Goal: Subscribe to service/newsletter

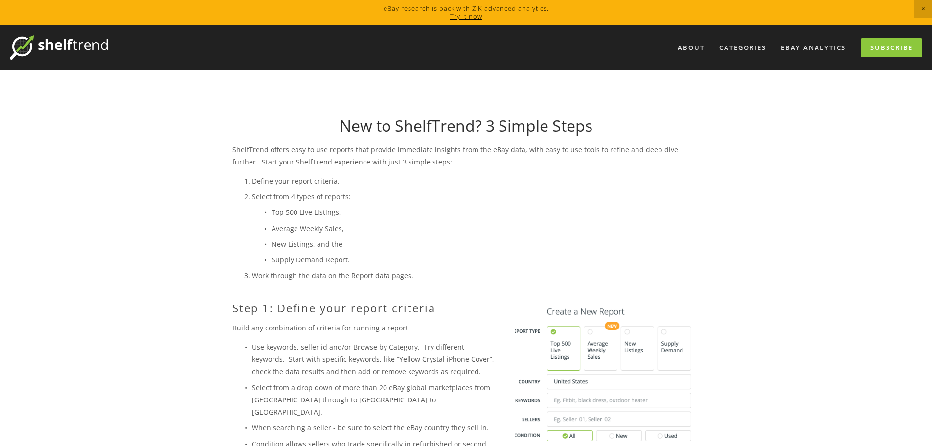
click at [588, 342] on img at bounding box center [607, 390] width 185 height 179
click at [589, 331] on img at bounding box center [607, 390] width 185 height 179
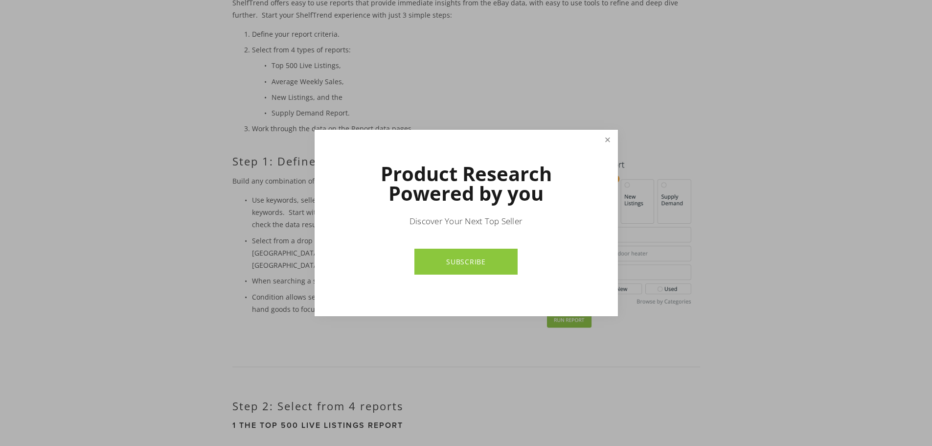
click at [602, 136] on link "Close" at bounding box center [607, 139] width 17 height 17
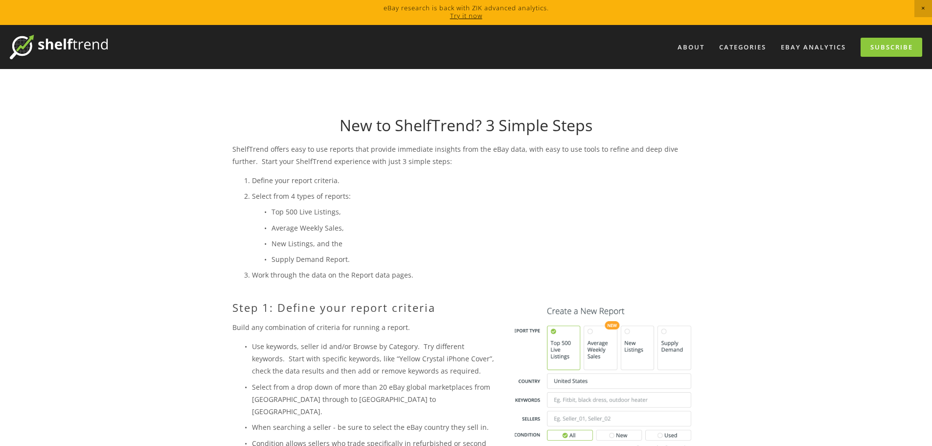
scroll to position [0, 0]
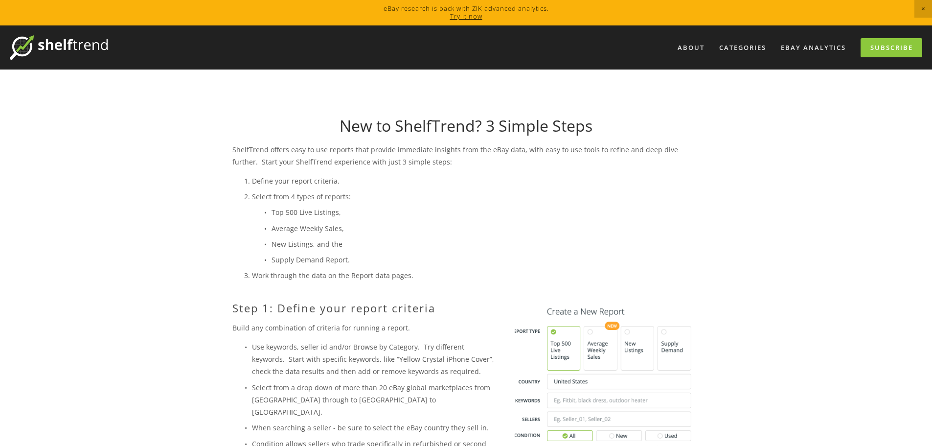
click at [456, 19] on link "Try it now" at bounding box center [466, 16] width 32 height 9
click at [892, 49] on link "Subscribe" at bounding box center [891, 47] width 62 height 19
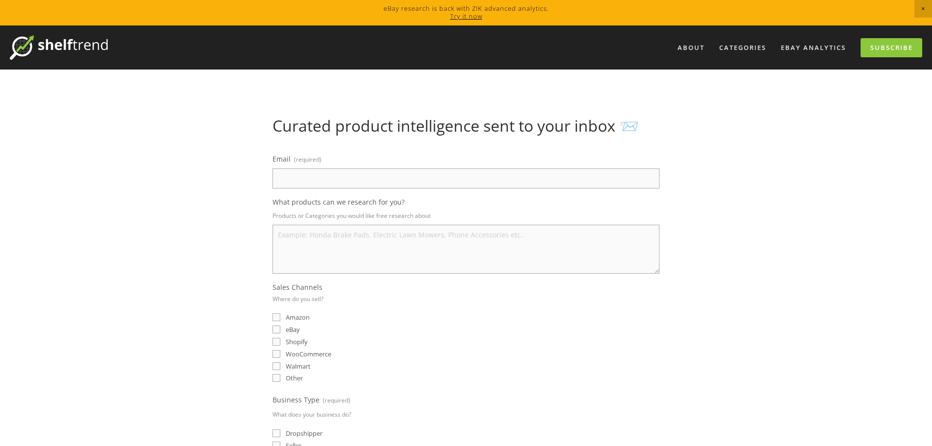
click at [366, 184] on input "Email (required)" at bounding box center [465, 178] width 387 height 20
type input "handycosmetics@hotmail.com"
select select "United Kingdom"
click at [363, 256] on textarea "What products can we research for you?" at bounding box center [465, 249] width 387 height 49
click at [275, 327] on input "eBay" at bounding box center [276, 329] width 8 height 8
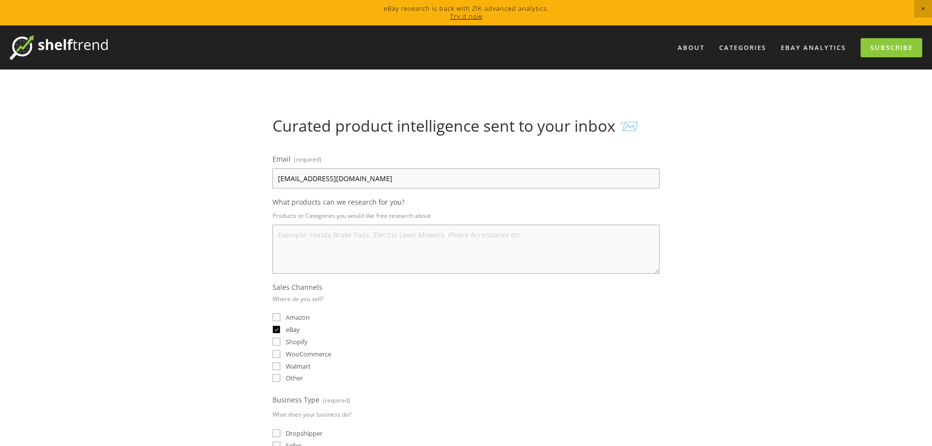
checkbox input "true"
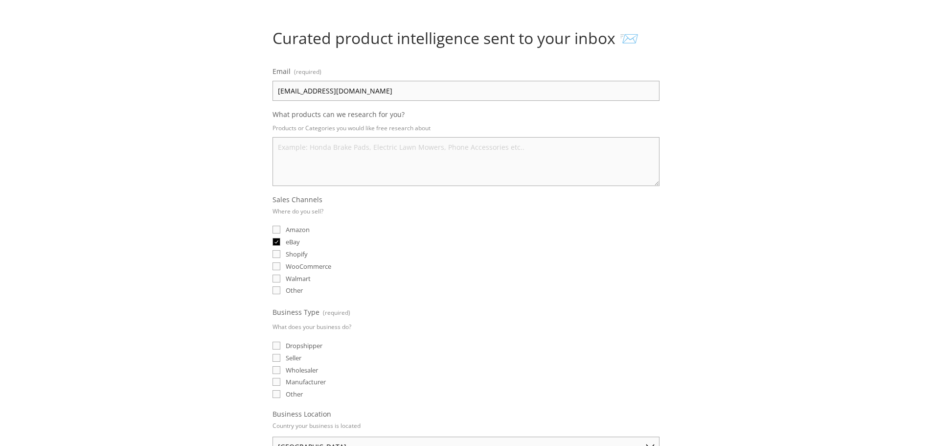
scroll to position [98, 0]
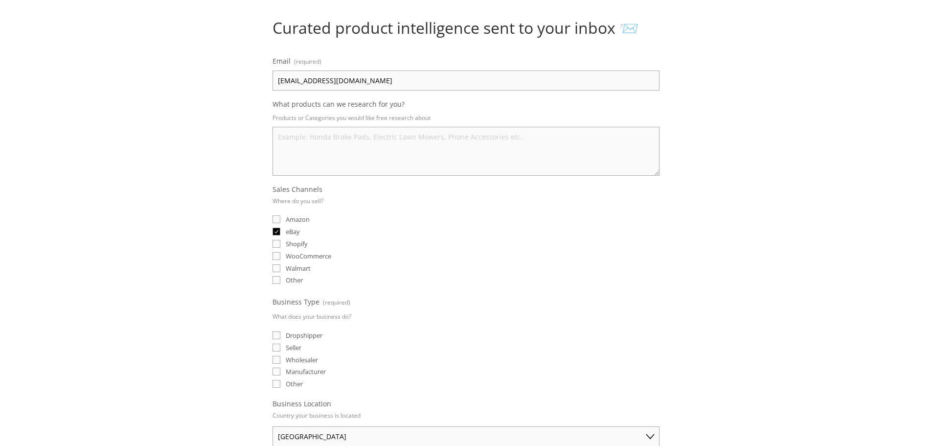
click at [274, 336] on input "Dropshipper" at bounding box center [276, 335] width 8 height 8
checkbox input "true"
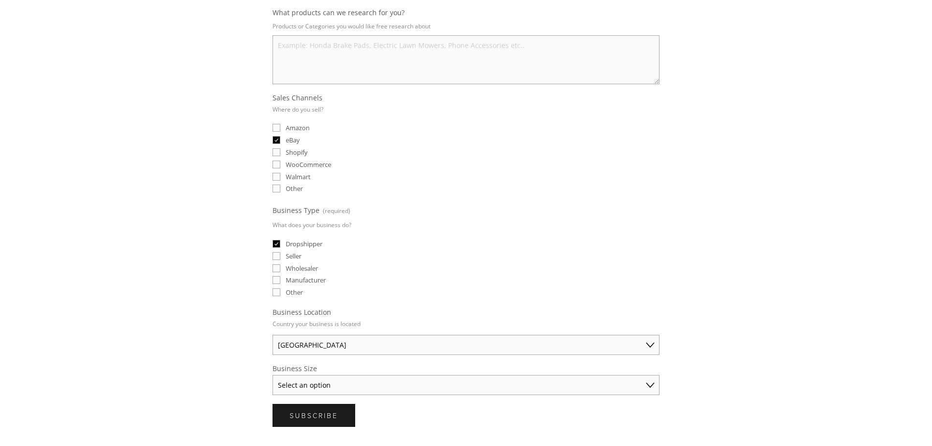
scroll to position [196, 0]
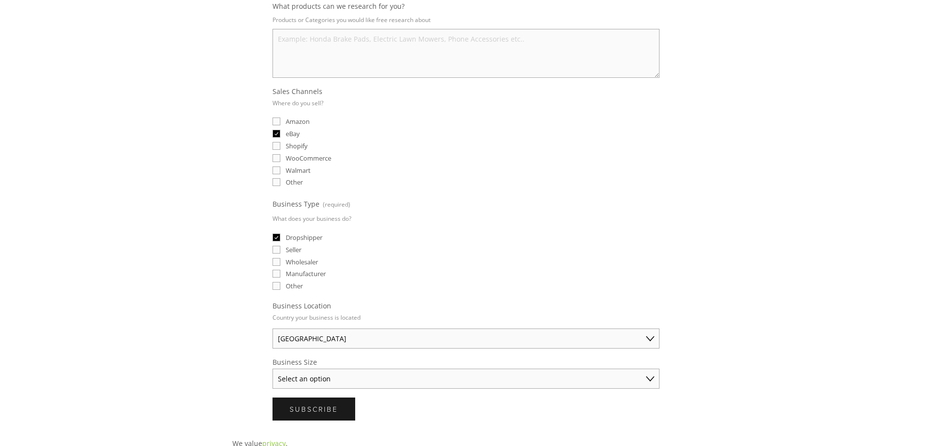
click at [328, 382] on select "Select an option Solo Merchant (under $50K annual sales) Small Business ($50K -…" at bounding box center [465, 378] width 387 height 20
select select "Solo Merchant (under $50K annual sales)"
click at [272, 368] on select "Select an option Solo Merchant (under $50K annual sales) Small Business ($50K -…" at bounding box center [465, 378] width 387 height 20
click at [318, 43] on textarea "What products can we research for you?" at bounding box center [465, 53] width 387 height 49
click at [349, 61] on textarea "What products can we research for you?" at bounding box center [465, 53] width 387 height 49
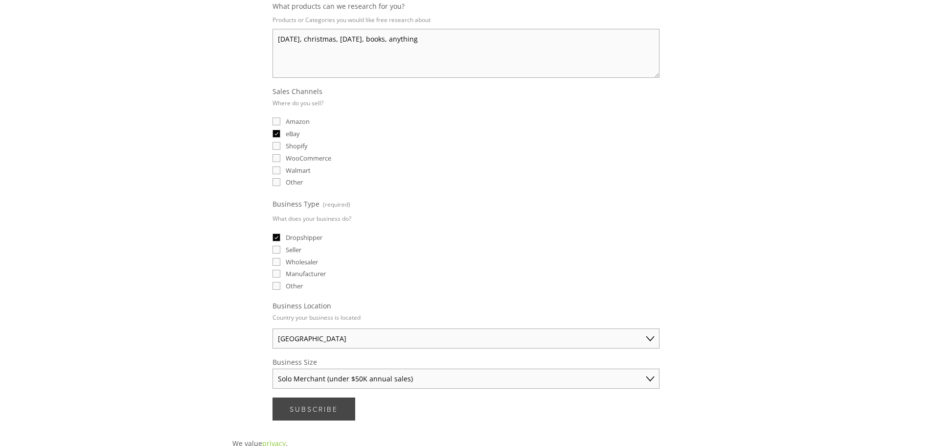
type textarea "halloween, christmas, thanksgiving, books, anything"
click at [326, 411] on span "Subscribe" at bounding box center [314, 408] width 48 height 9
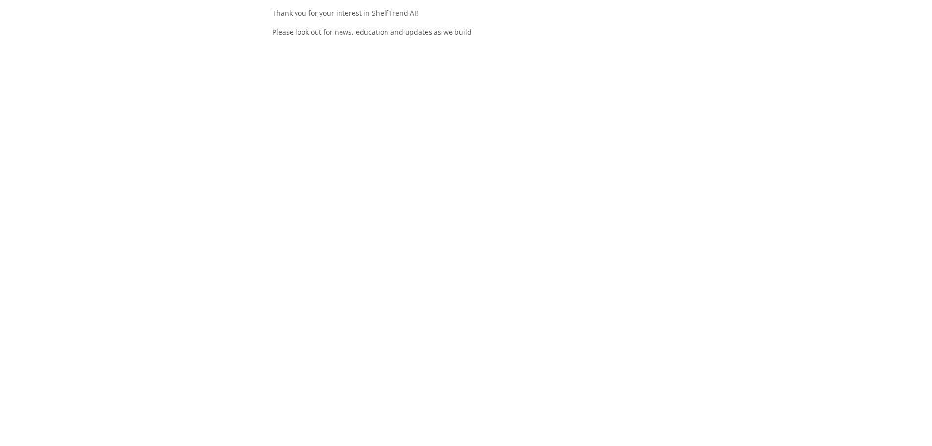
drag, startPoint x: 326, startPoint y: 411, endPoint x: 208, endPoint y: 360, distance: 128.1
click at [208, 360] on html "eBay research is back with ZIK advanced analytics. Try it now About Categories …" at bounding box center [466, 266] width 932 height 857
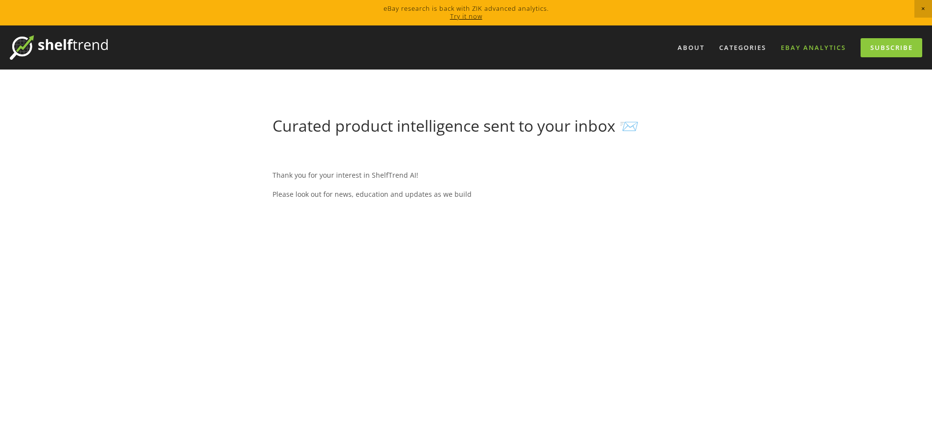
click at [806, 50] on link "eBay Analytics" at bounding box center [813, 48] width 78 height 16
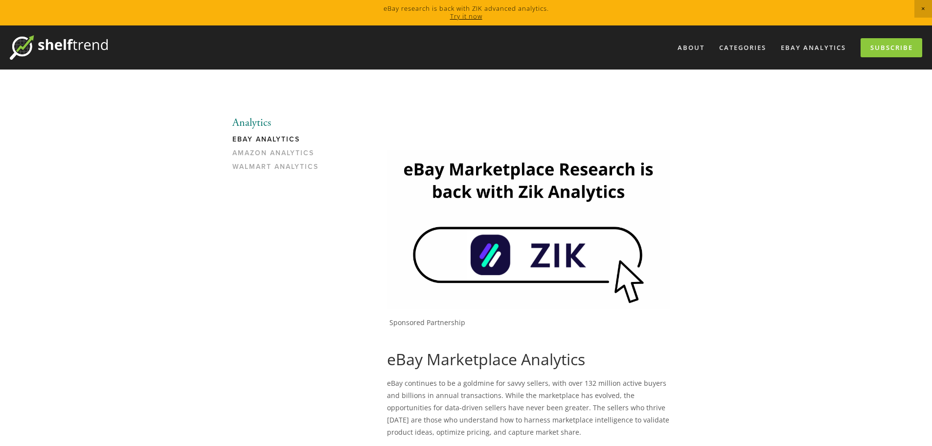
click at [532, 254] on img at bounding box center [528, 229] width 283 height 159
